Goal: Task Accomplishment & Management: Manage account settings

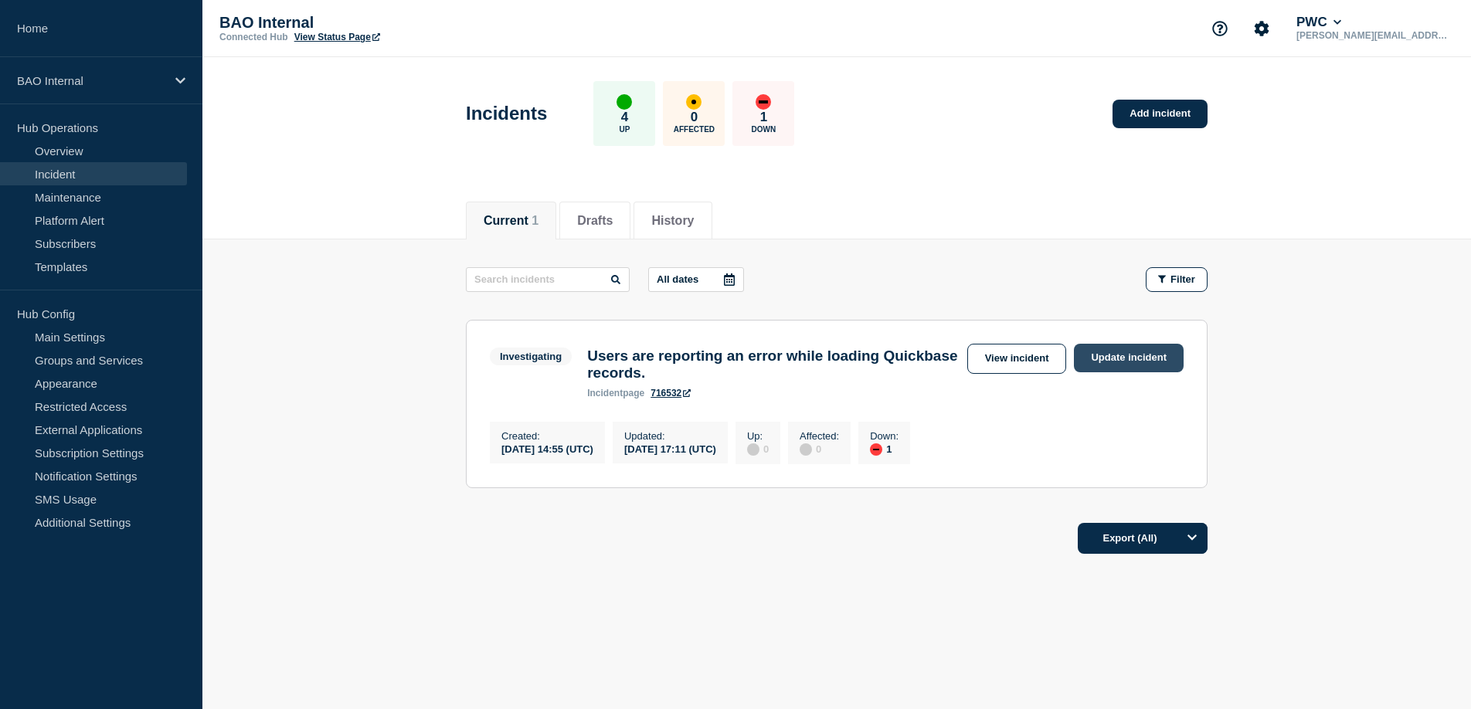
click at [1097, 360] on link "Update incident" at bounding box center [1129, 358] width 110 height 29
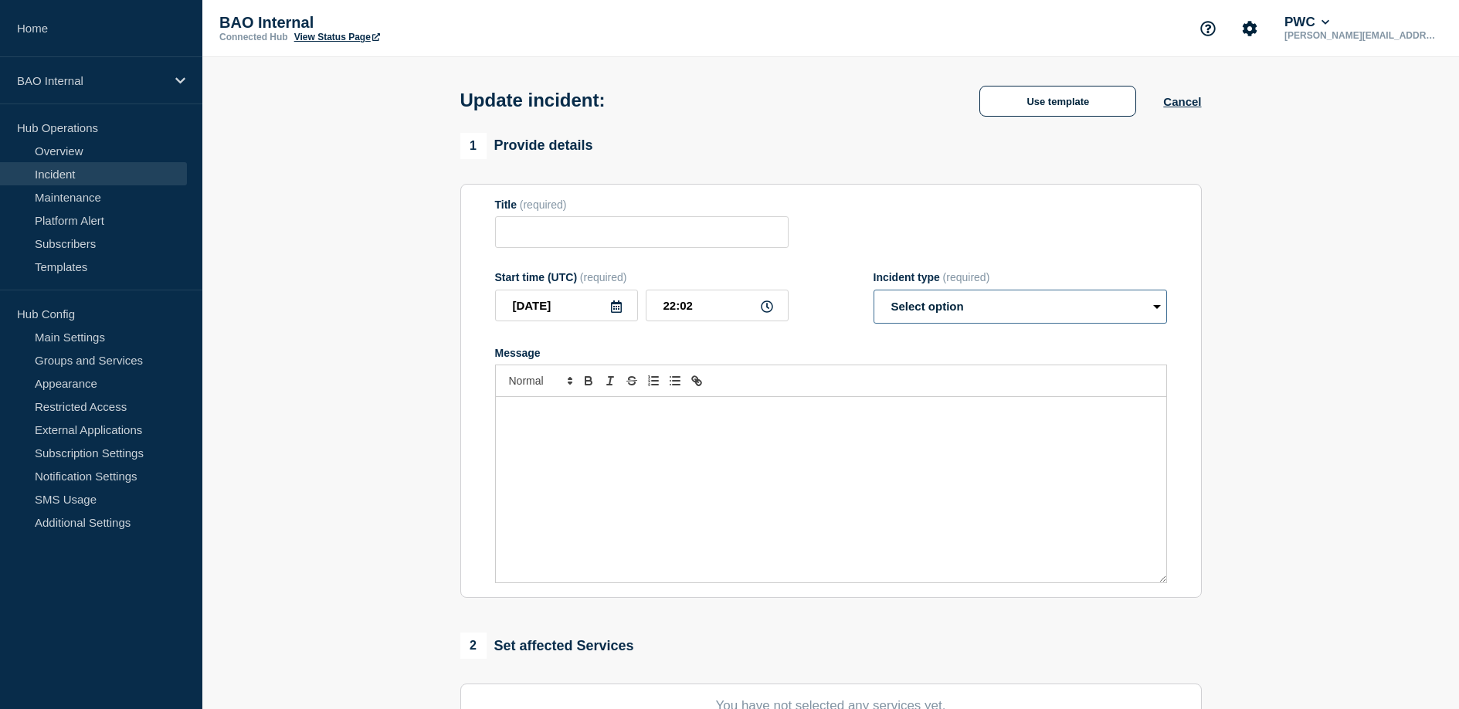
click at [965, 321] on select "Select option Investigating Identified Monitoring Resolved" at bounding box center [1021, 307] width 294 height 34
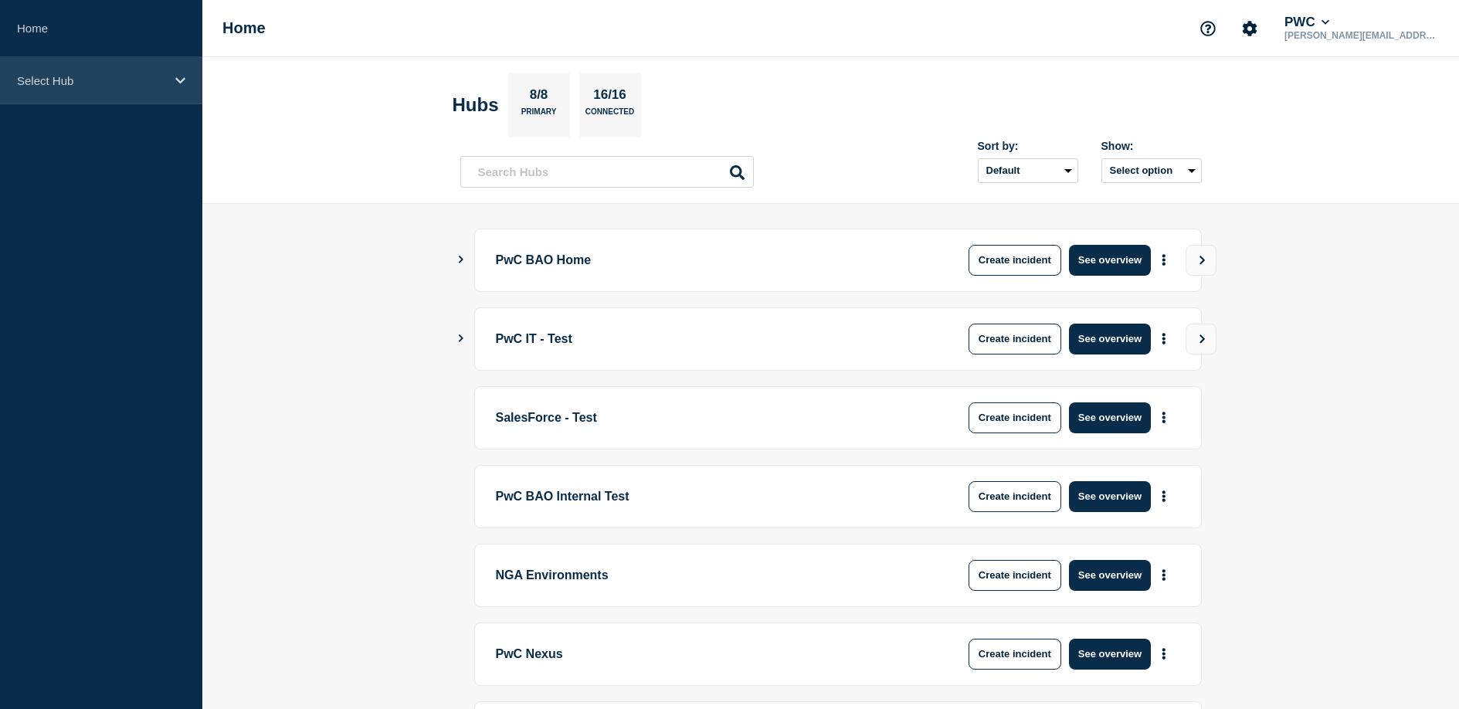
click at [124, 74] on p "Select Hub" at bounding box center [91, 80] width 148 height 13
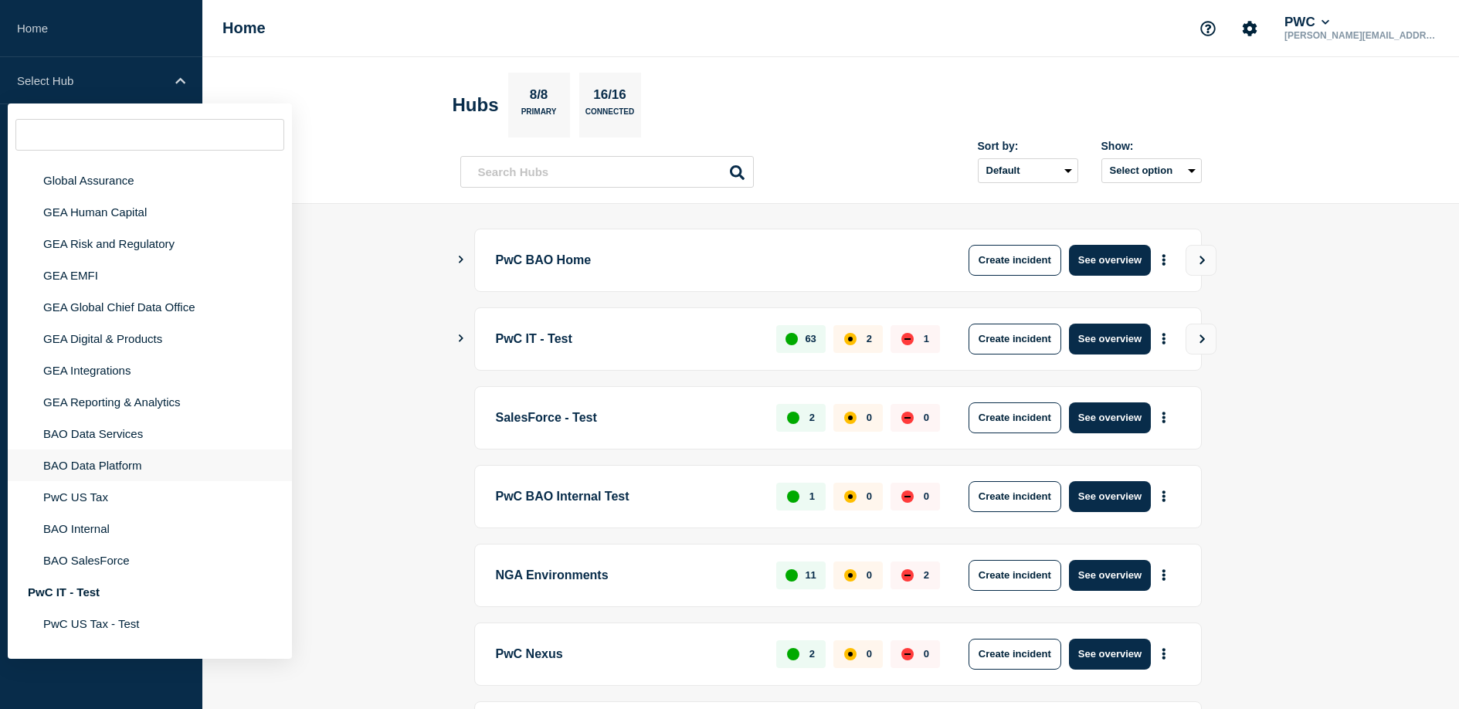
scroll to position [117, 0]
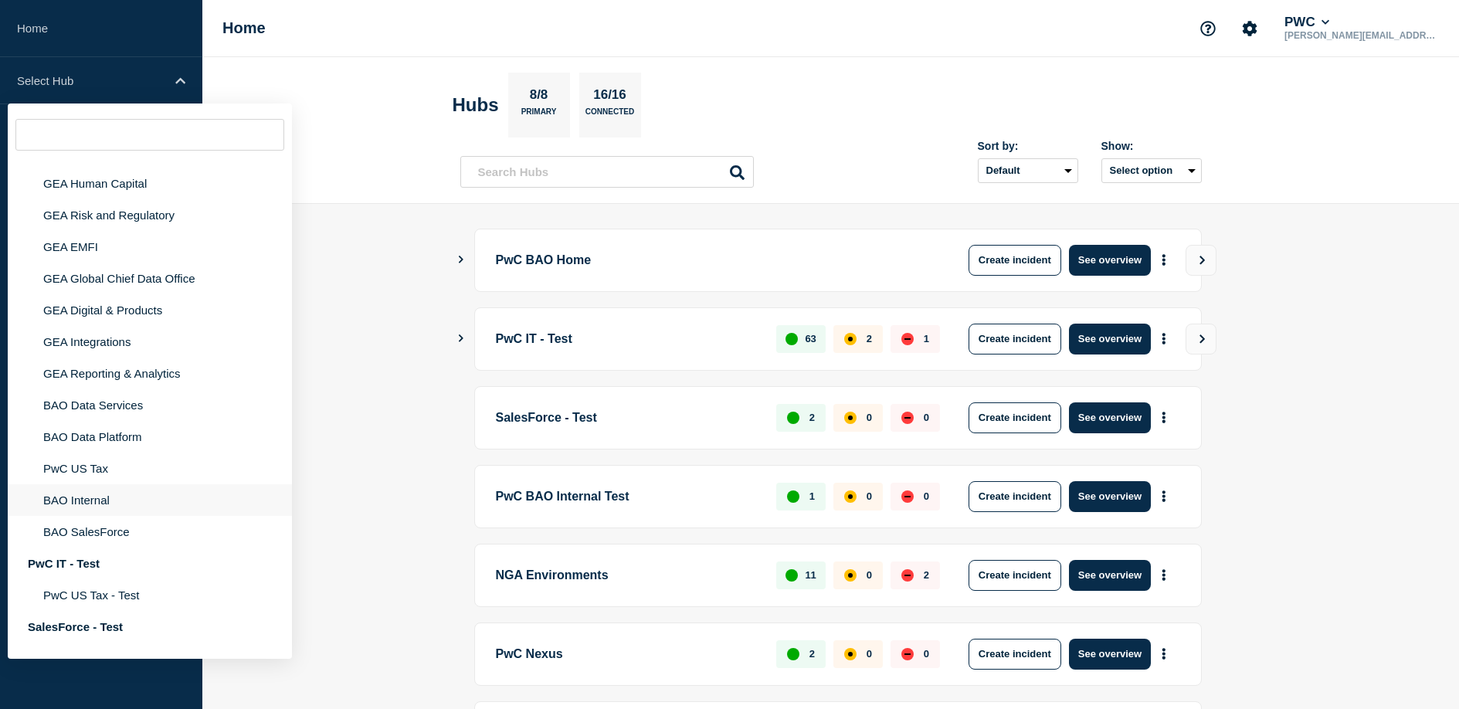
click at [129, 516] on li "BAO Internal" at bounding box center [150, 500] width 284 height 32
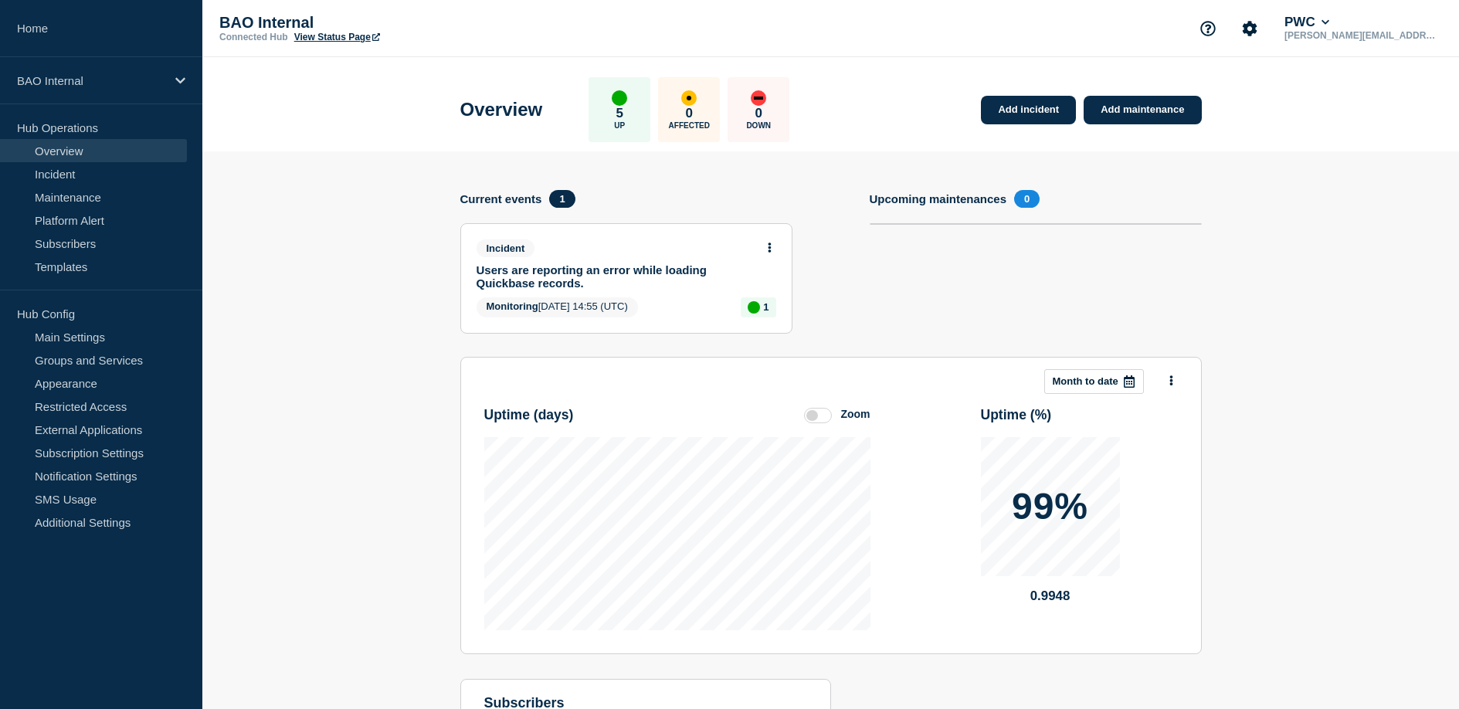
click at [710, 241] on div "Incident" at bounding box center [620, 249] width 287 height 18
click at [770, 249] on icon at bounding box center [770, 248] width 4 height 10
click at [767, 289] on link "View incident" at bounding box center [761, 290] width 63 height 12
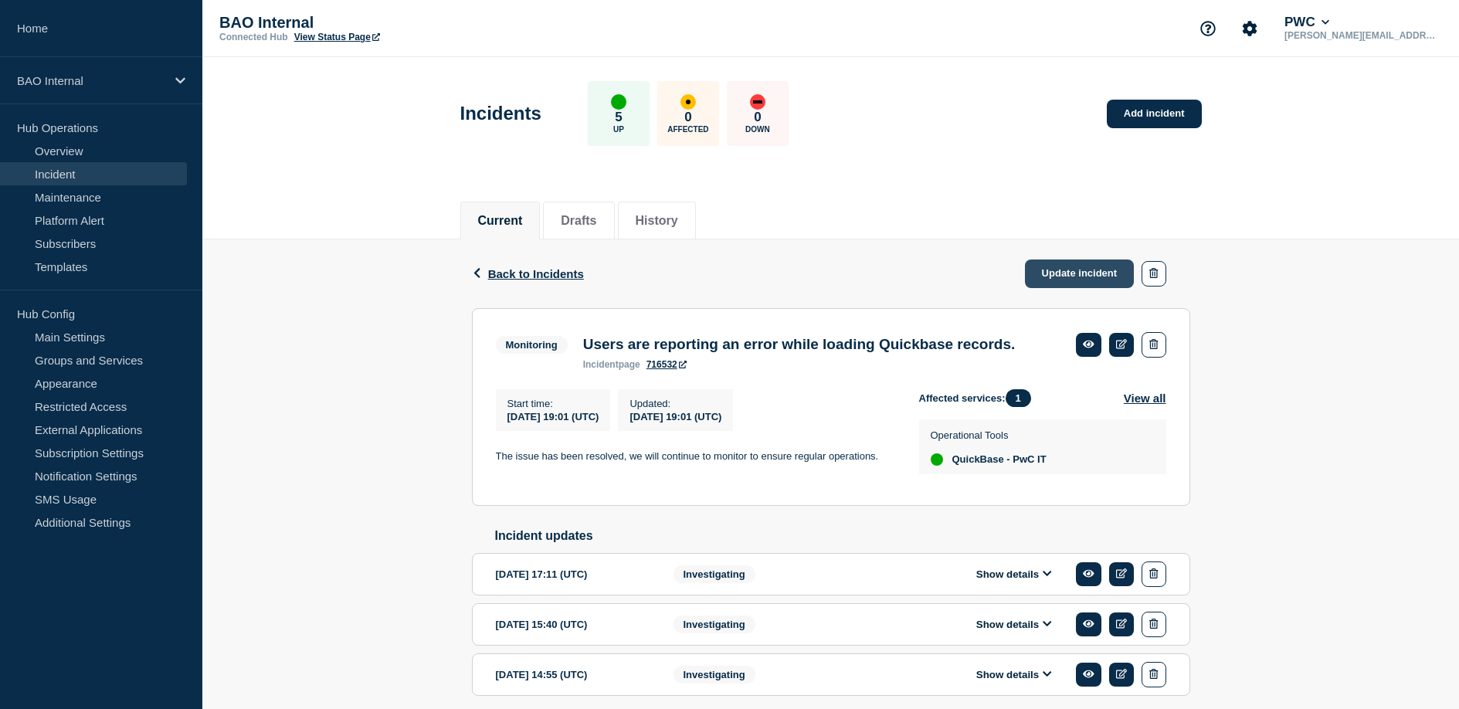
click at [1064, 267] on link "Update incident" at bounding box center [1080, 274] width 110 height 29
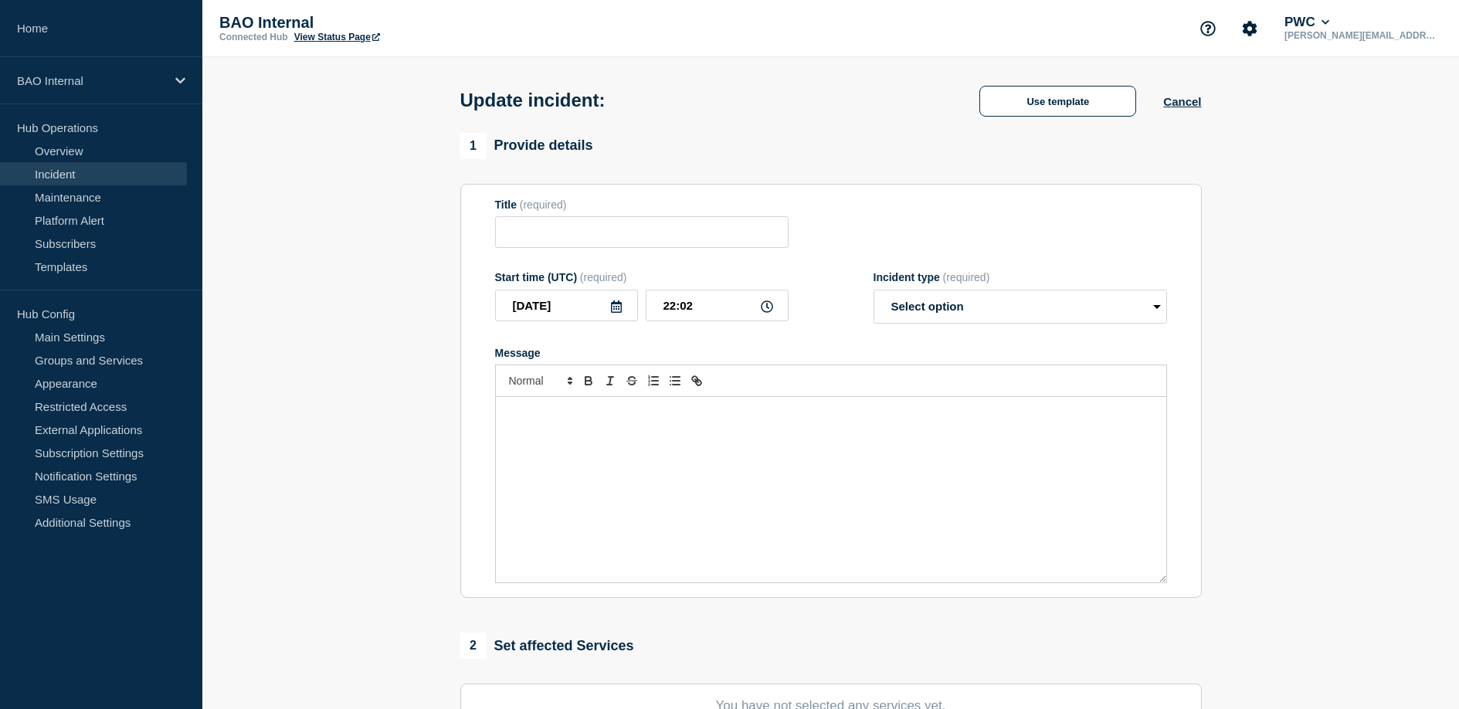
type input "Users are reporting an error while loading Quickbase records."
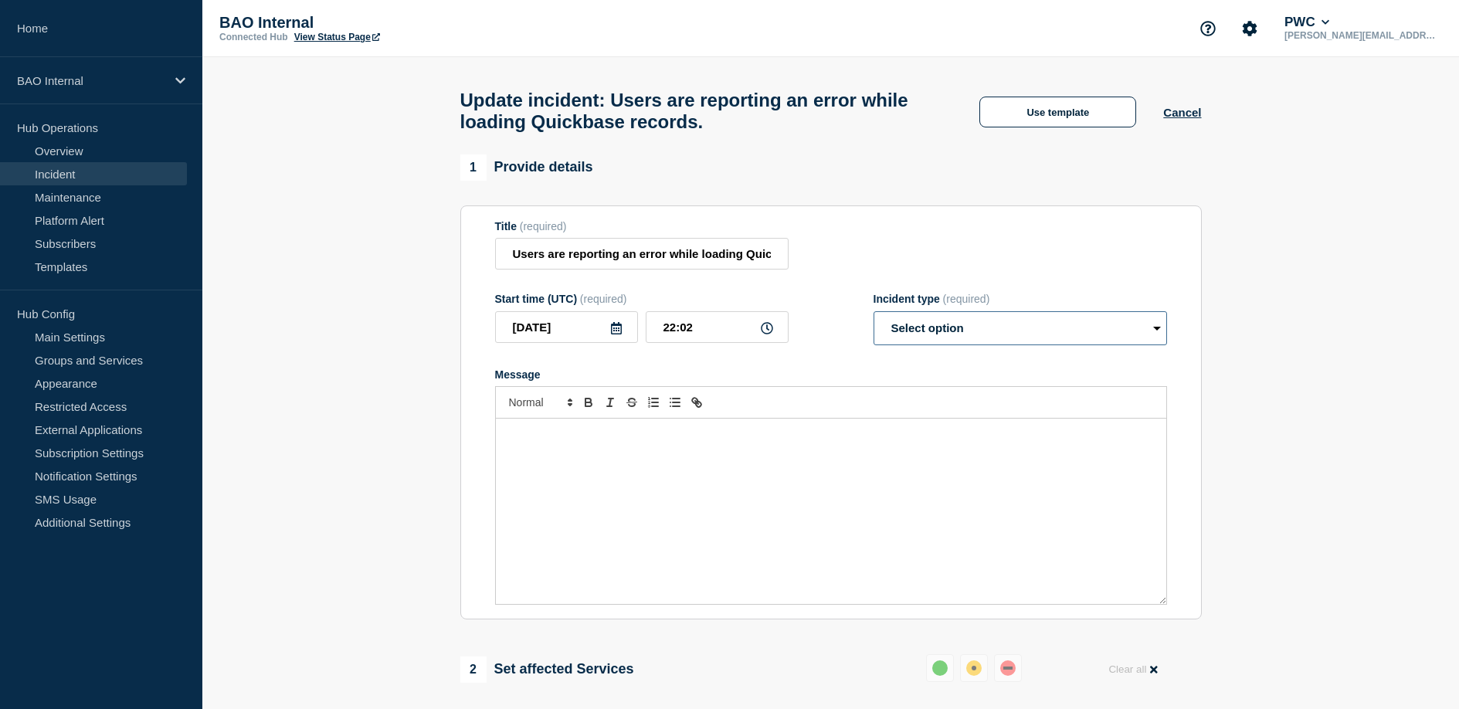
click at [886, 345] on select "Select option Investigating Identified Monitoring Resolved" at bounding box center [1021, 328] width 294 height 34
select select "resolved"
click at [874, 326] on select "Select option Investigating Identified Monitoring Resolved" at bounding box center [1021, 328] width 294 height 34
click at [789, 474] on div "Message" at bounding box center [831, 511] width 671 height 185
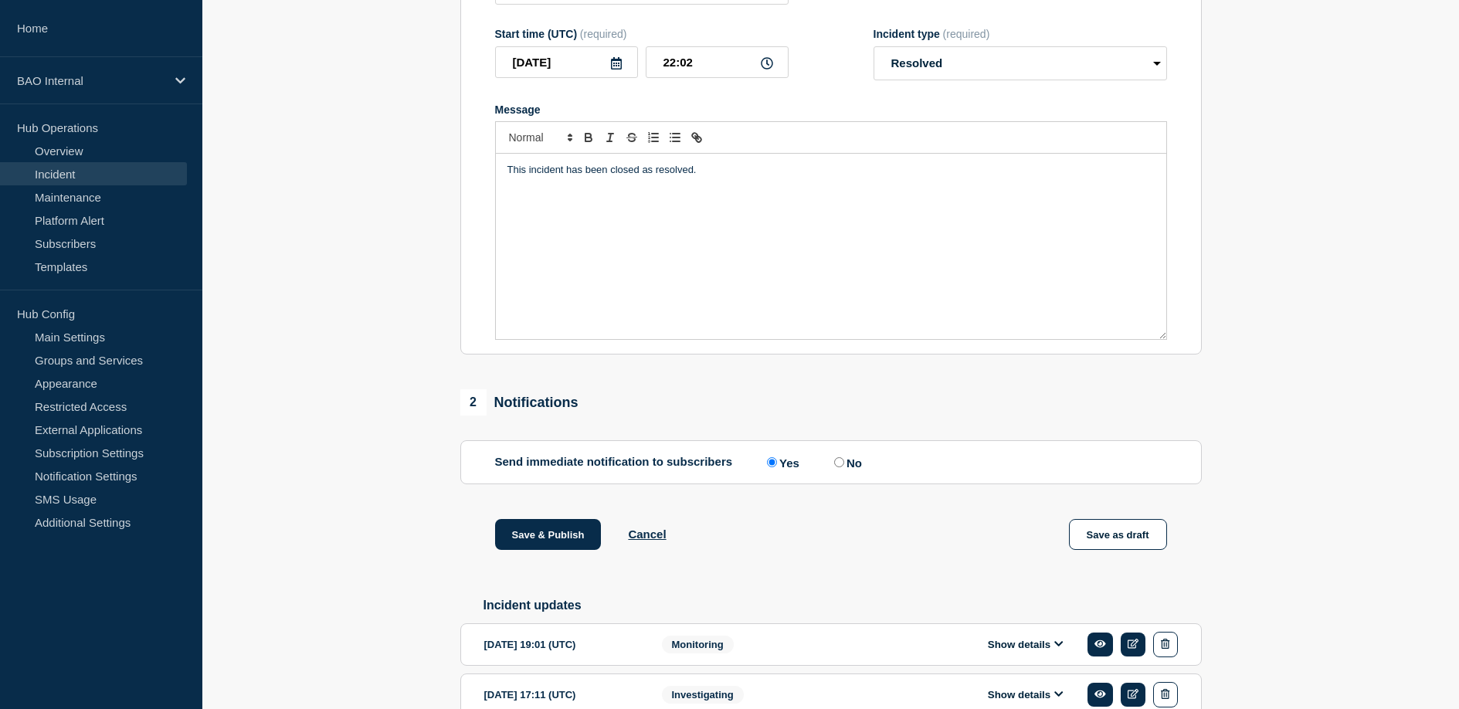
scroll to position [257, 0]
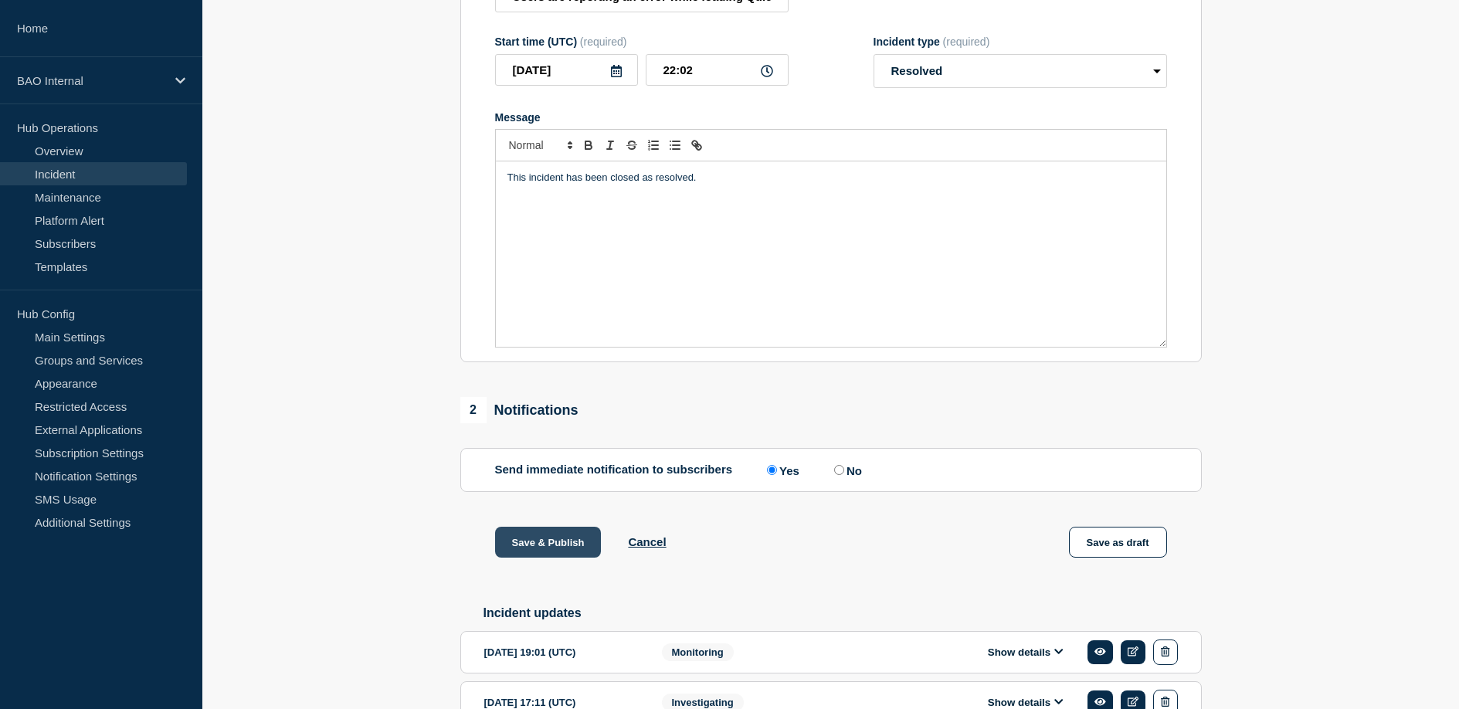
click at [569, 558] on button "Save & Publish" at bounding box center [548, 542] width 107 height 31
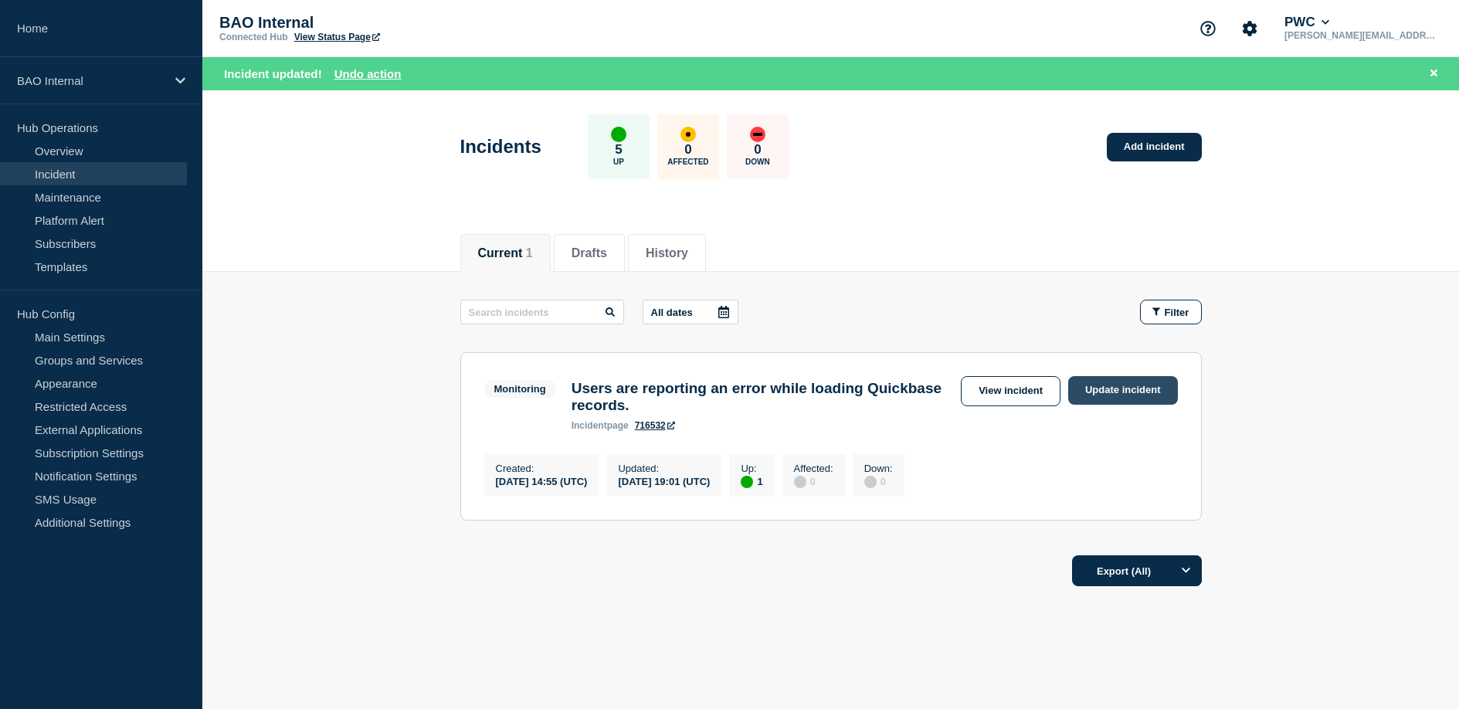
click at [1116, 397] on link "Update incident" at bounding box center [1124, 390] width 110 height 29
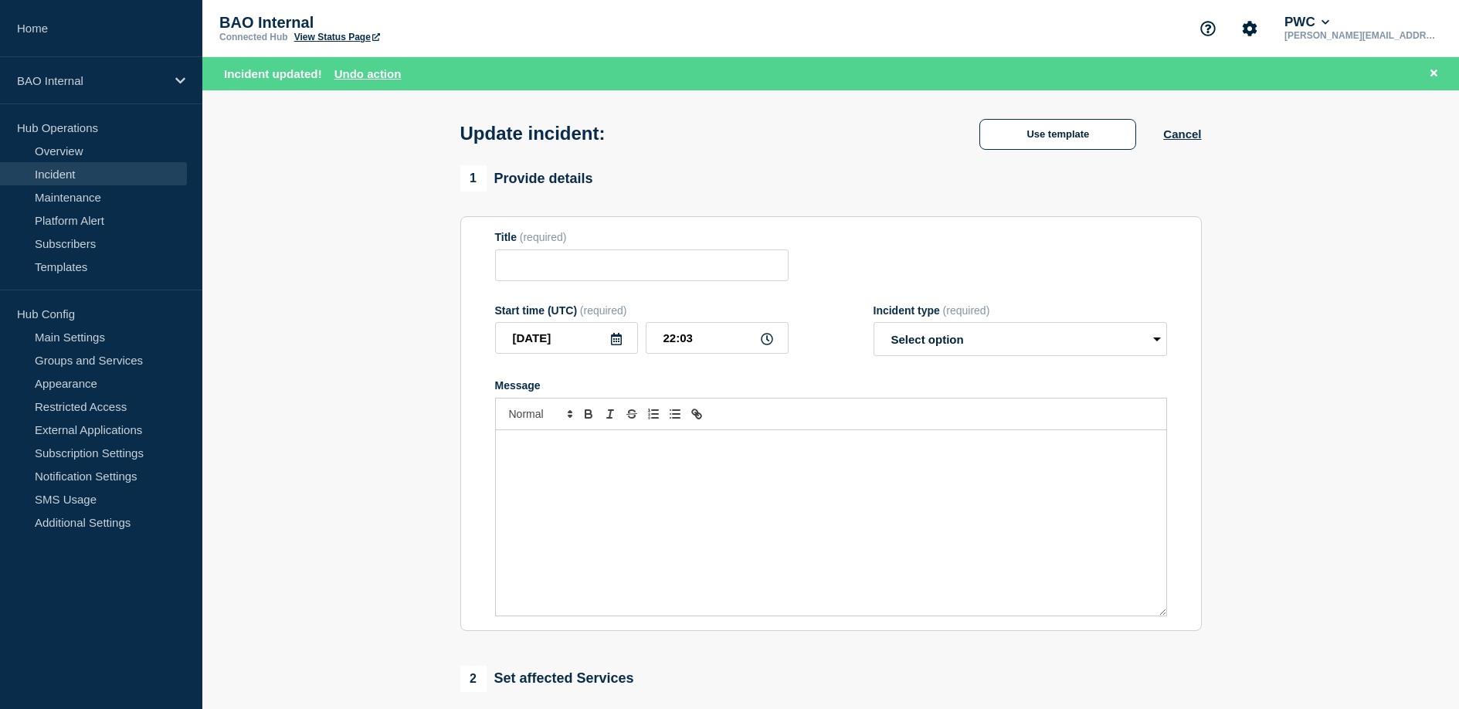
type input "Users are reporting an error while loading Quickbase records."
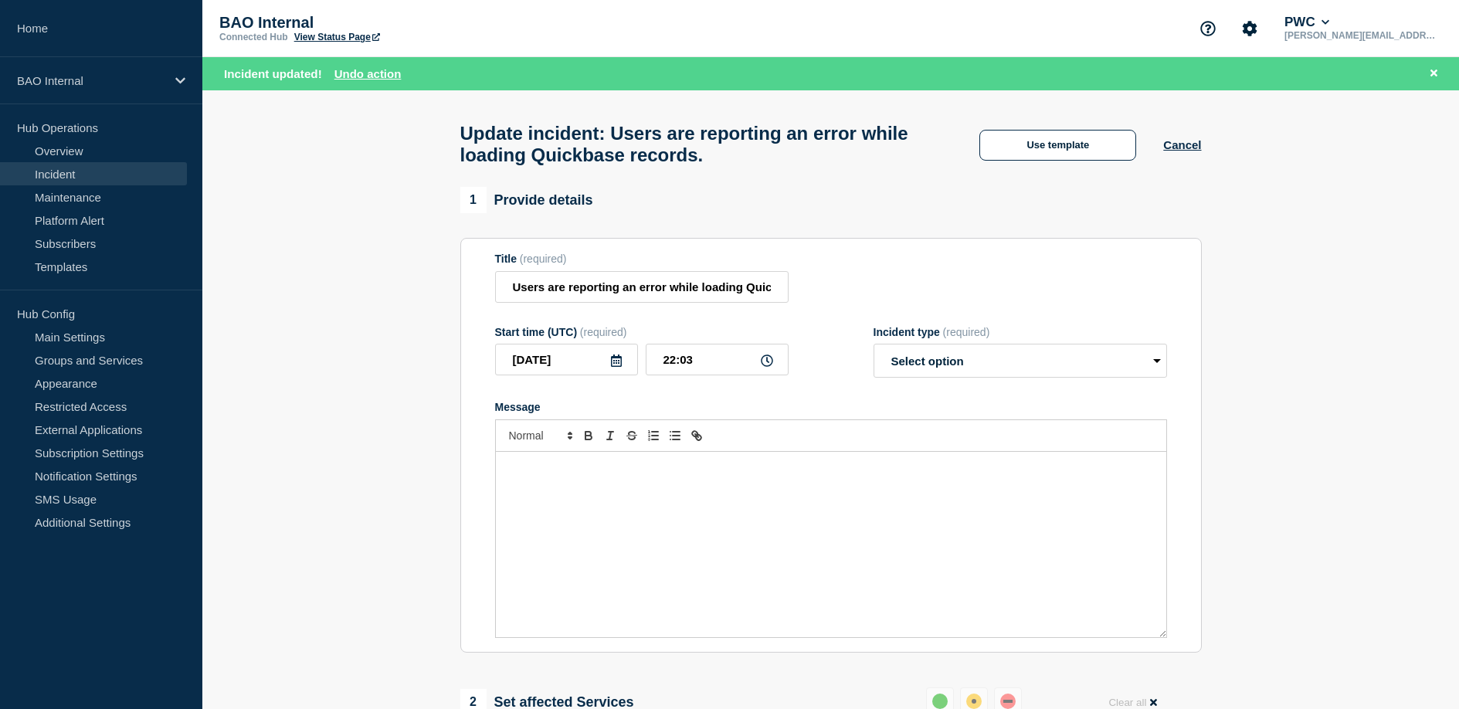
click at [341, 39] on link "View Status Page" at bounding box center [337, 37] width 86 height 11
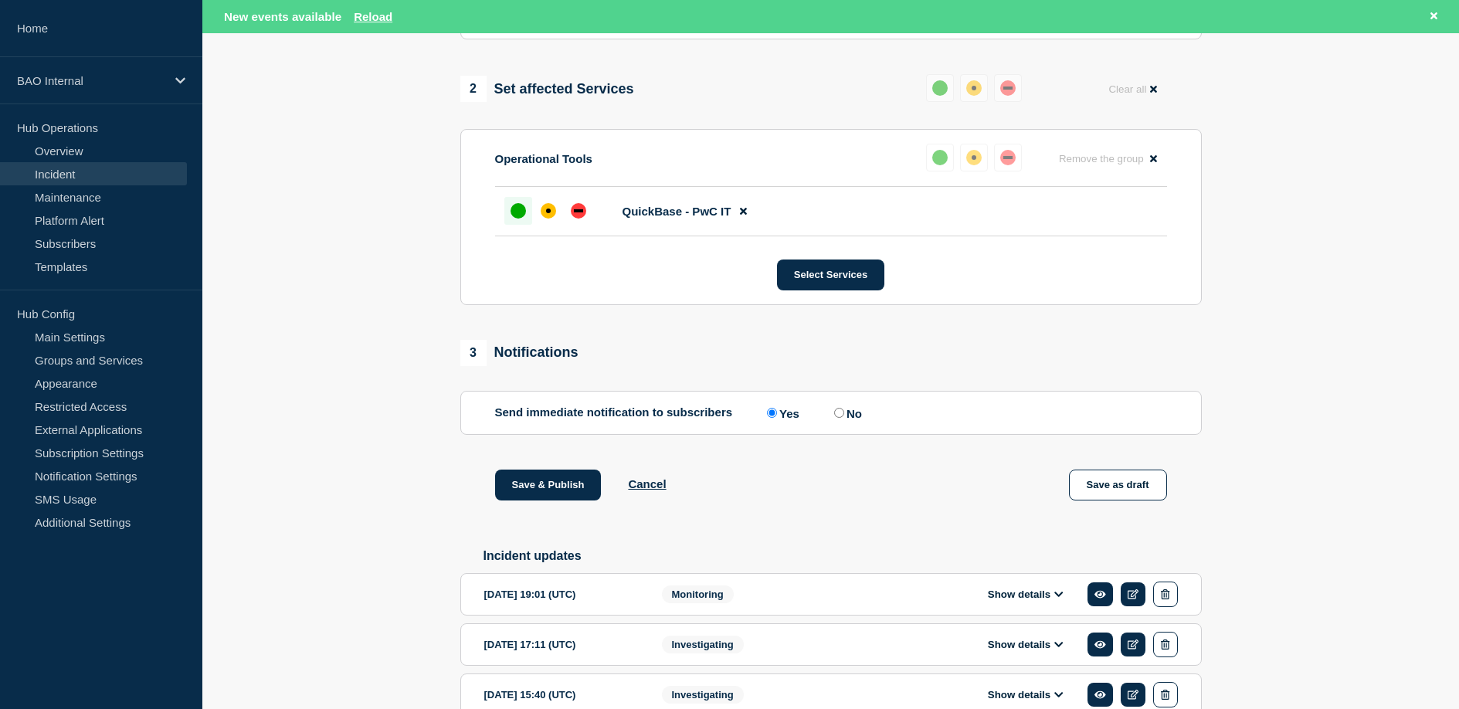
scroll to position [612, 0]
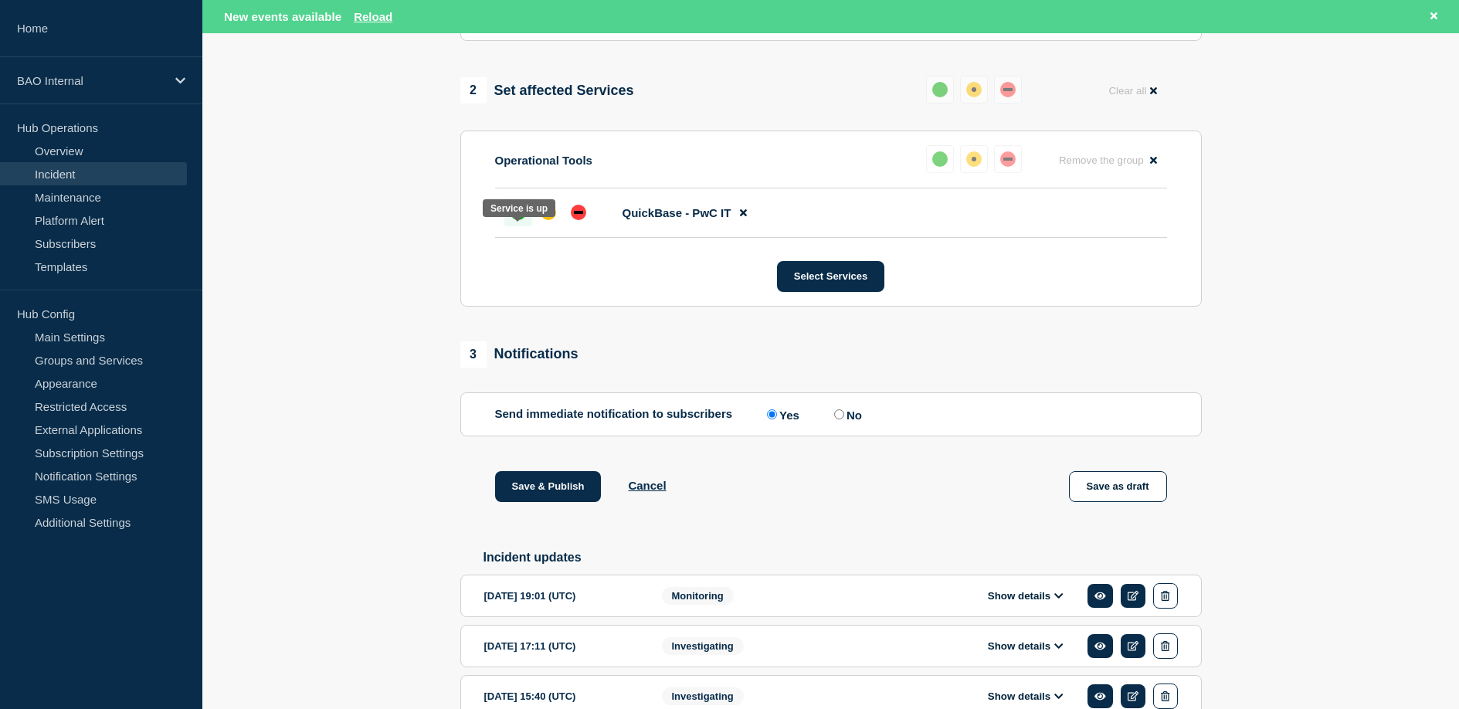
click at [515, 220] on div "up" at bounding box center [518, 212] width 15 height 15
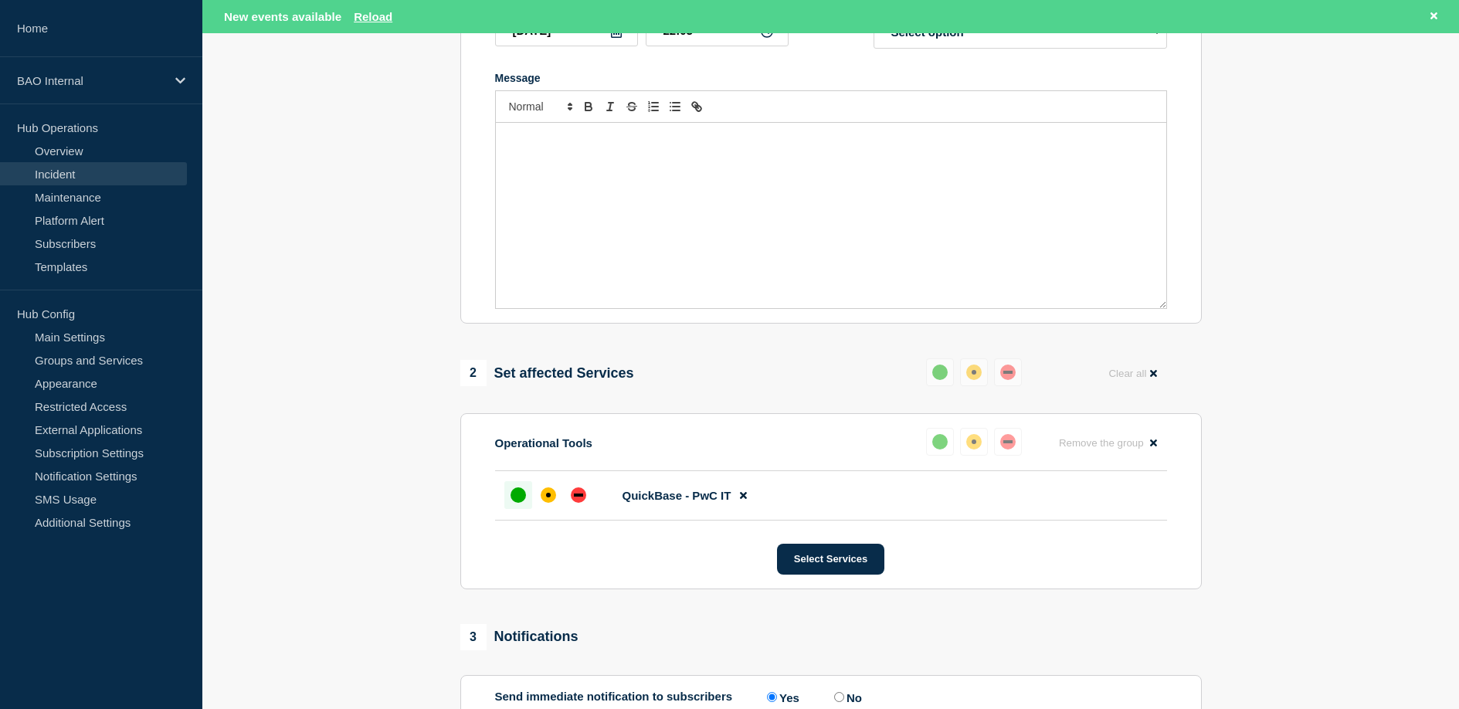
scroll to position [330, 0]
click at [105, 171] on link "Incident" at bounding box center [93, 173] width 187 height 23
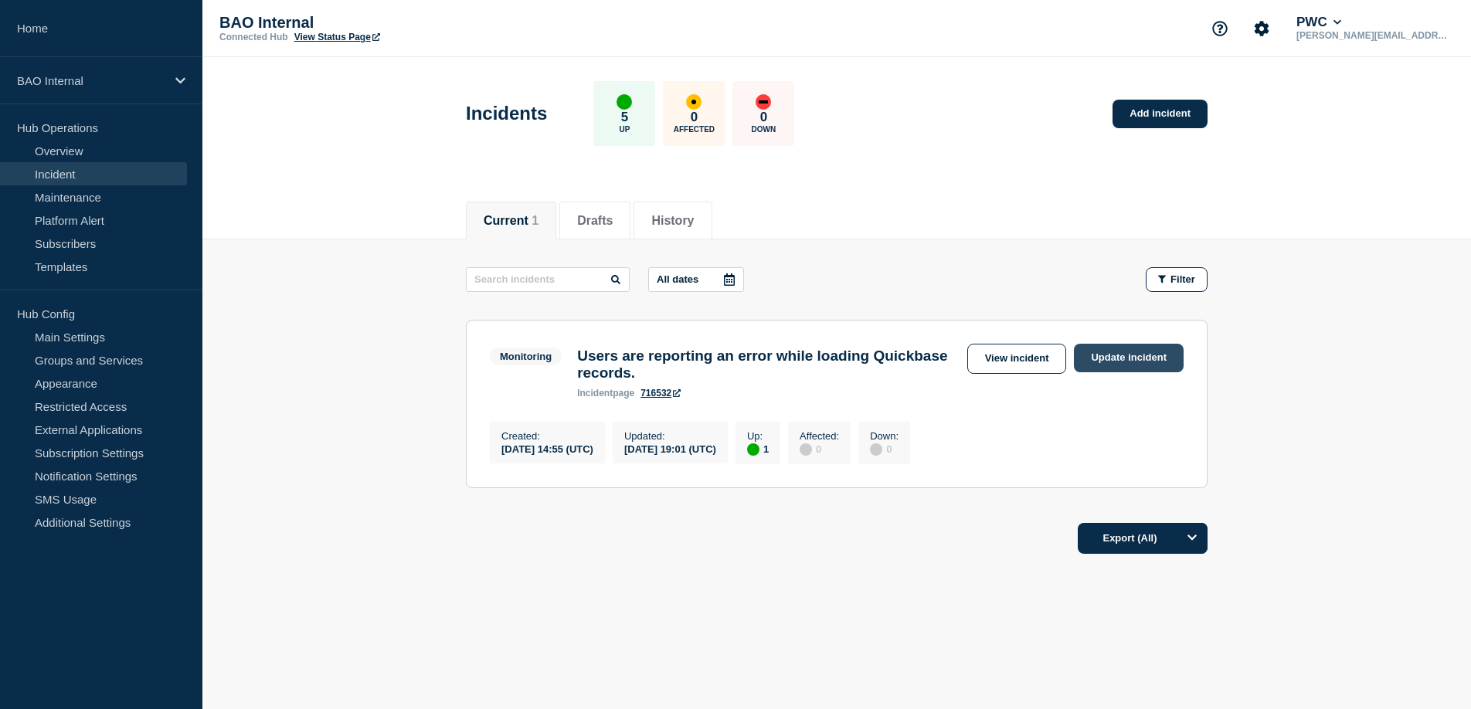
click at [1122, 364] on link "Update incident" at bounding box center [1129, 358] width 110 height 29
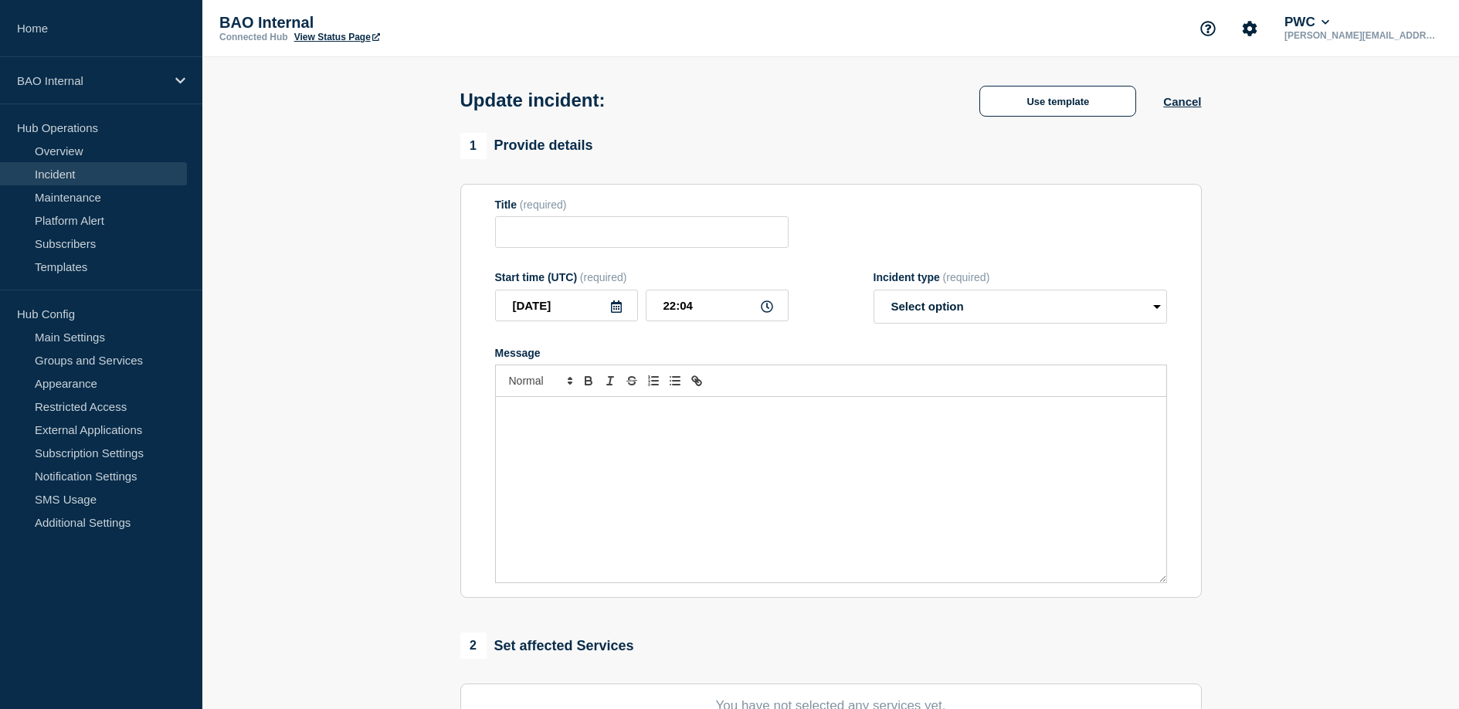
type input "Users are reporting an error while loading Quickbase records."
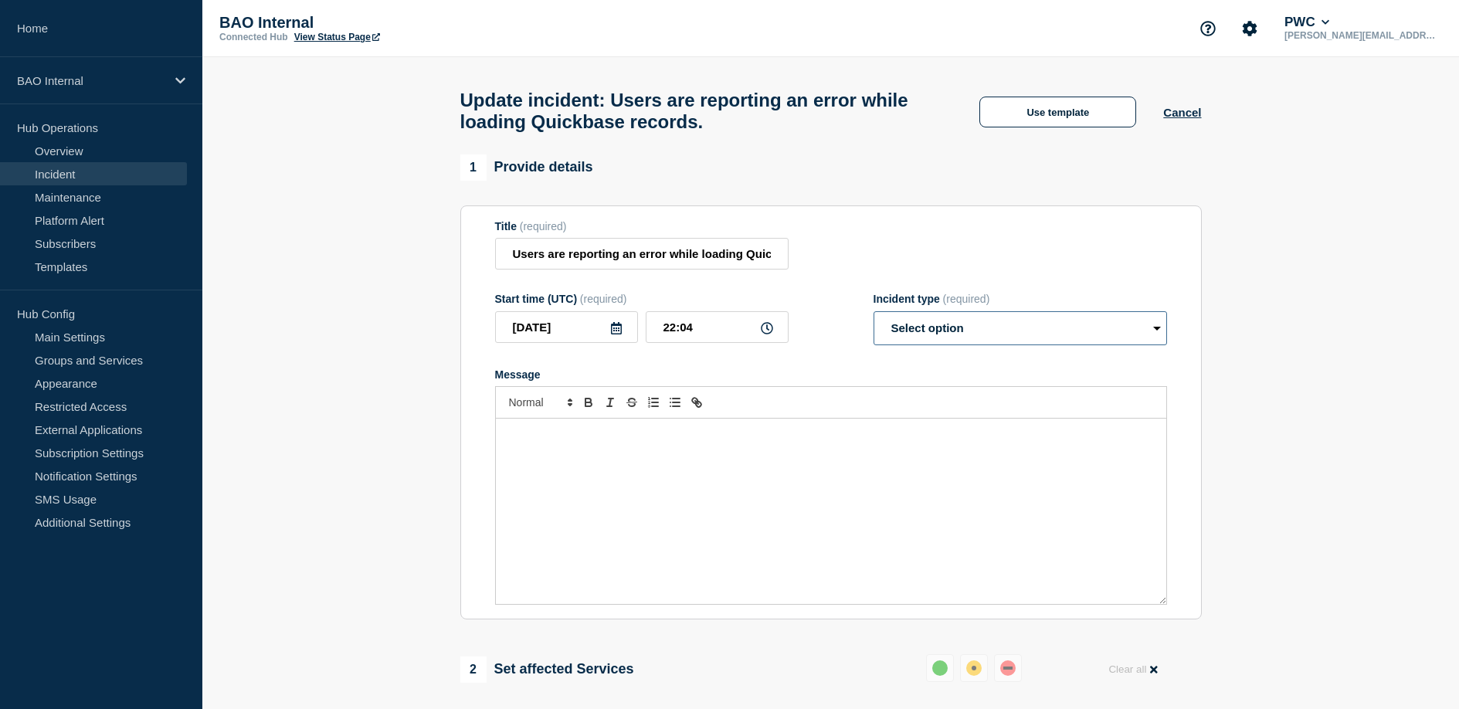
click at [922, 345] on select "Select option Investigating Identified Monitoring Resolved" at bounding box center [1021, 328] width 294 height 34
select select "resolved"
click at [874, 326] on select "Select option Investigating Identified Monitoring Resolved" at bounding box center [1021, 328] width 294 height 34
click at [902, 460] on div "Message" at bounding box center [831, 511] width 671 height 185
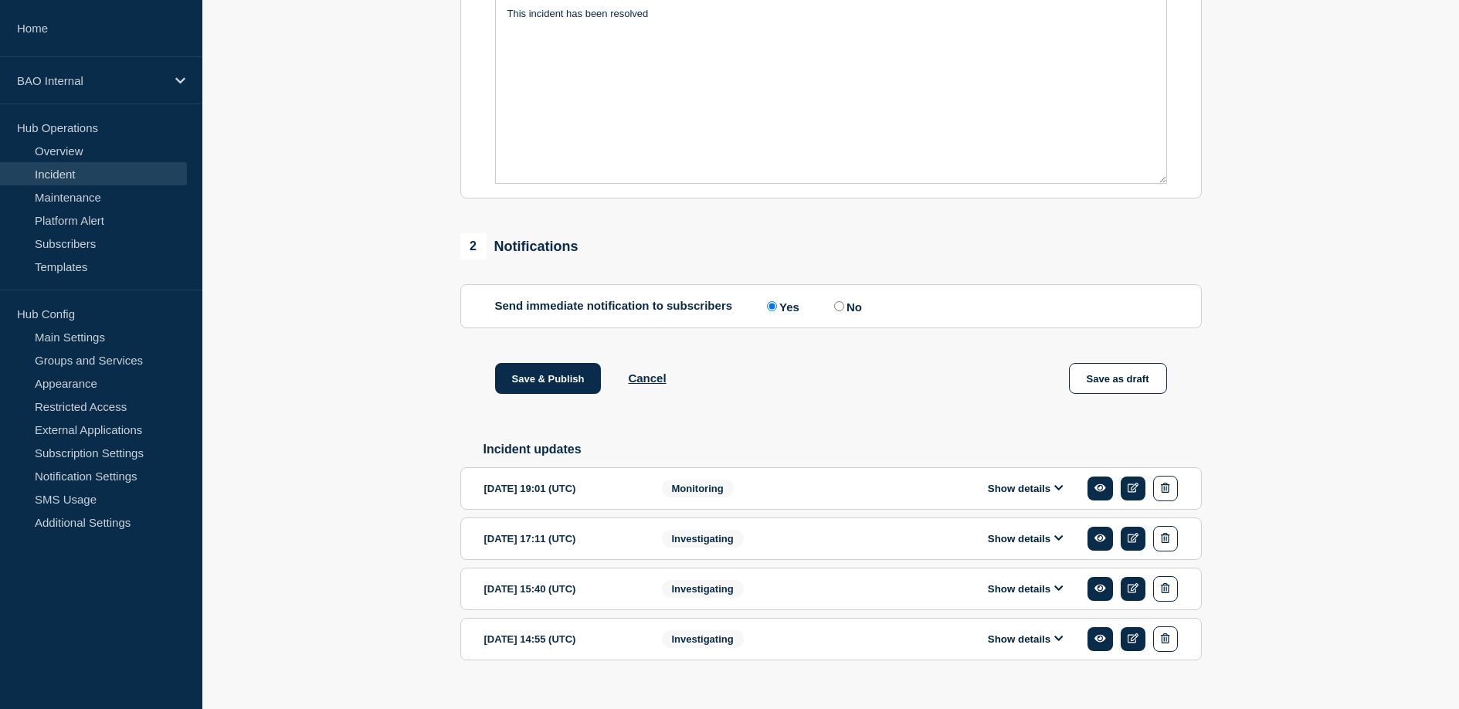
scroll to position [476, 0]
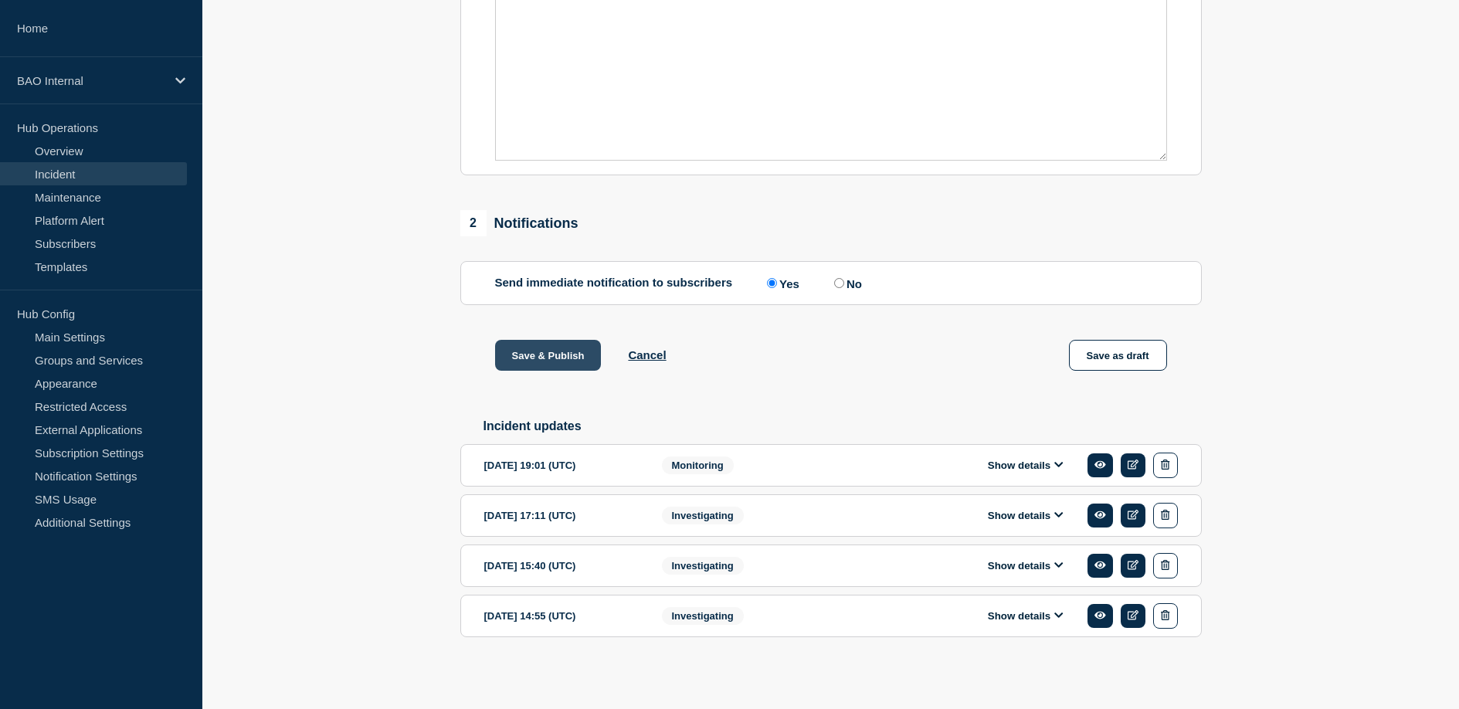
click at [546, 340] on button "Save & Publish" at bounding box center [548, 355] width 107 height 31
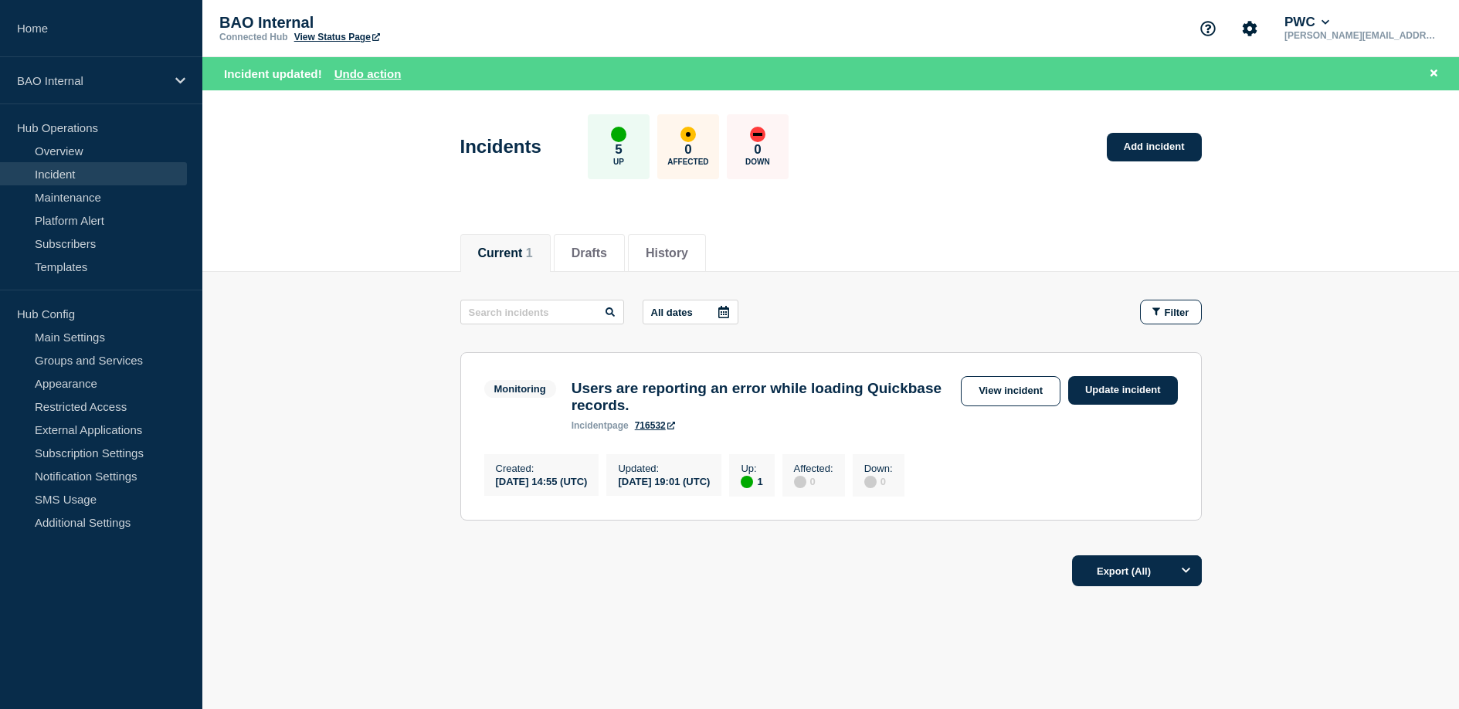
click at [342, 39] on link "View Status Page" at bounding box center [337, 37] width 86 height 11
click at [1053, 395] on link "View incident" at bounding box center [1011, 391] width 100 height 30
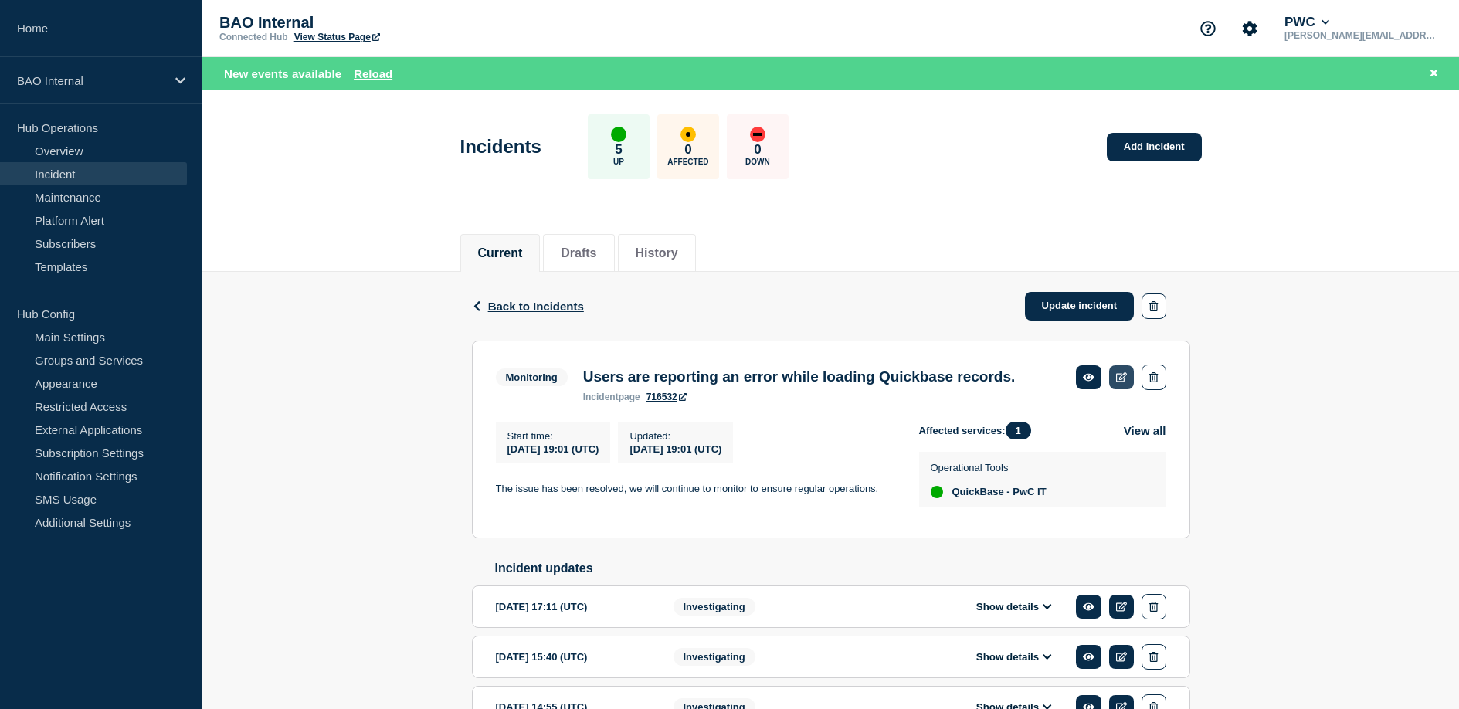
click at [1123, 382] on icon at bounding box center [1122, 377] width 12 height 10
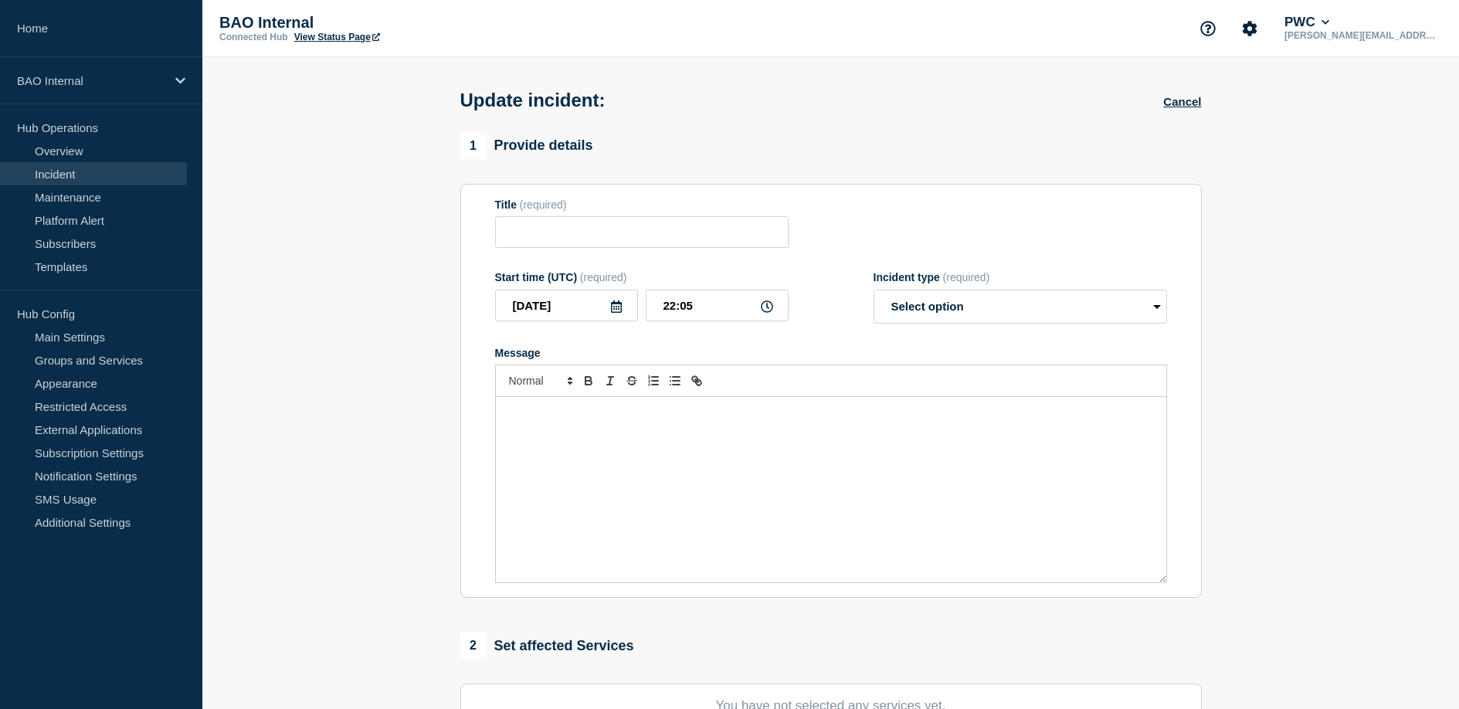
type input "Users are reporting an error while loading Quickbase records."
type input "19:01"
select select "monitoring"
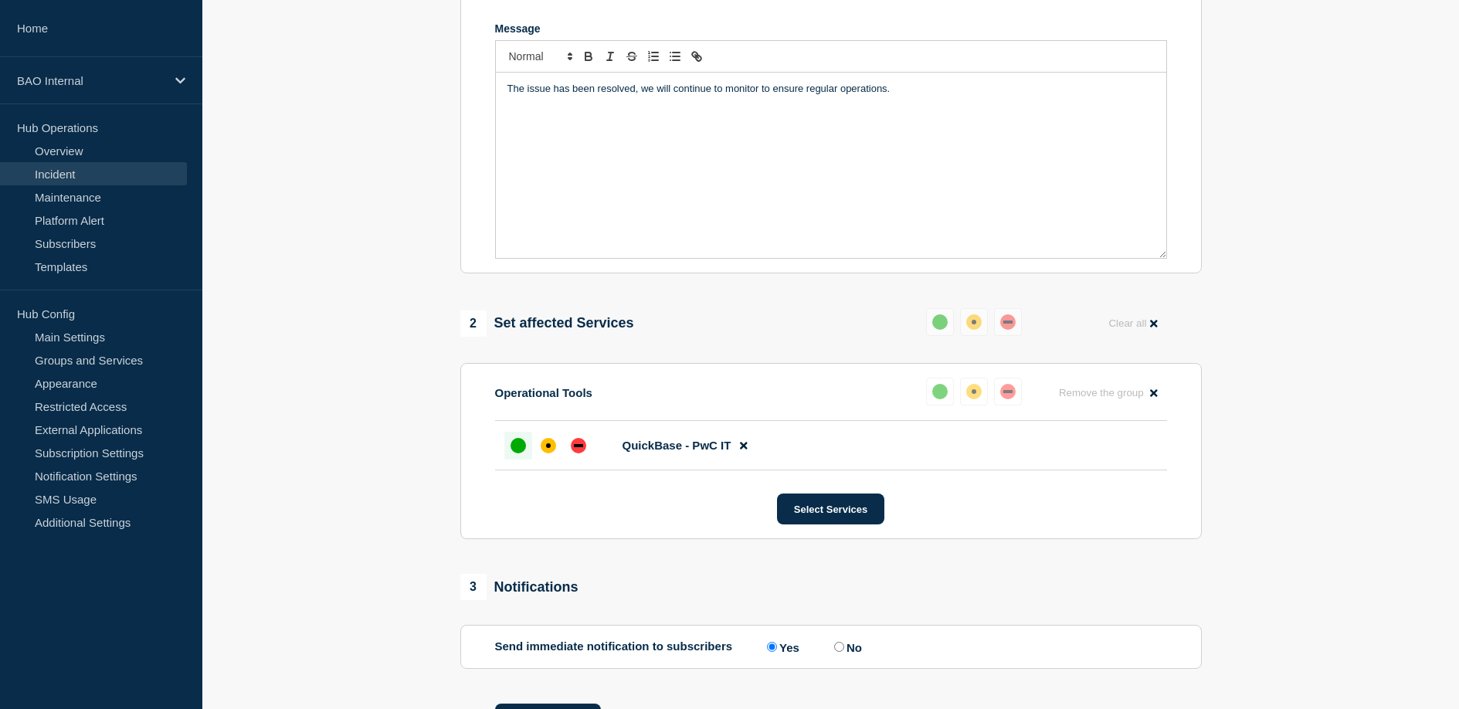
scroll to position [436, 0]
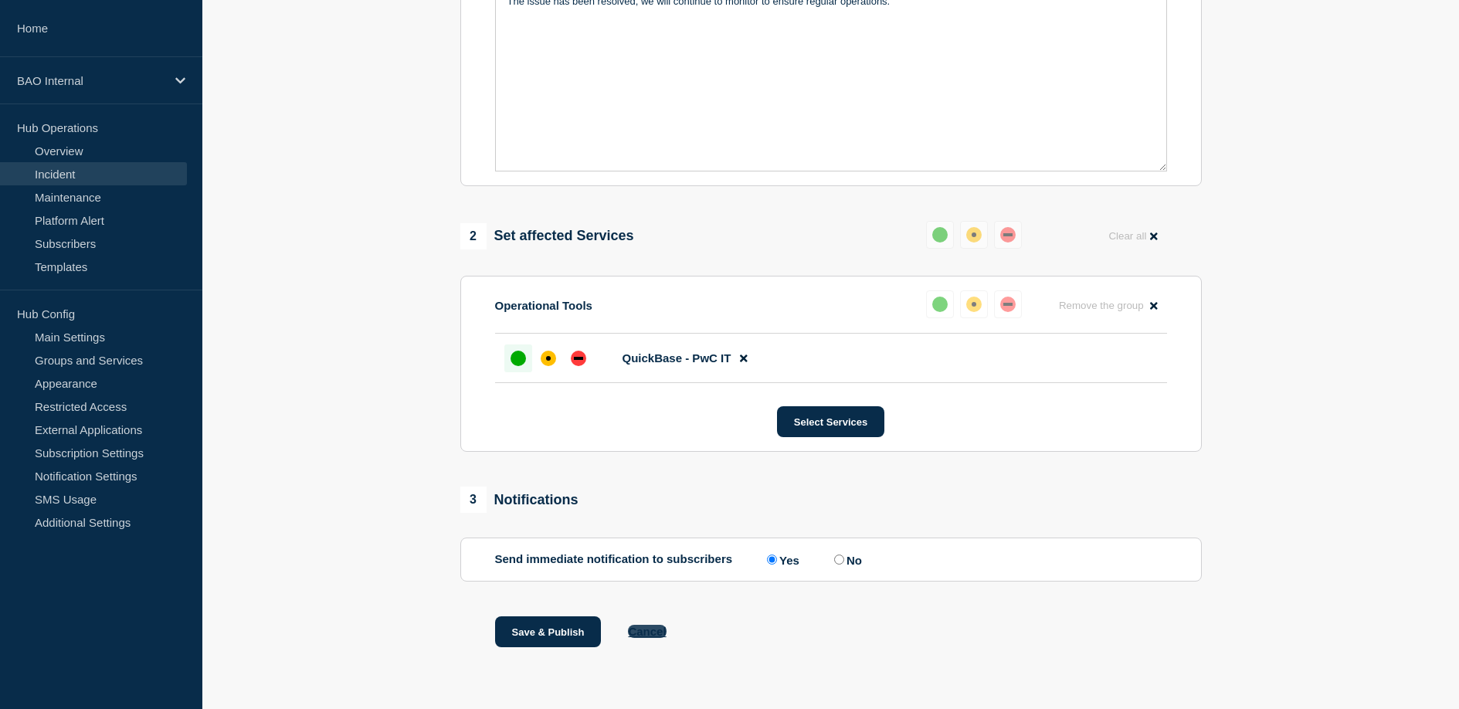
click at [651, 632] on button "Cancel" at bounding box center [647, 631] width 38 height 13
